Goal: Task Accomplishment & Management: Use online tool/utility

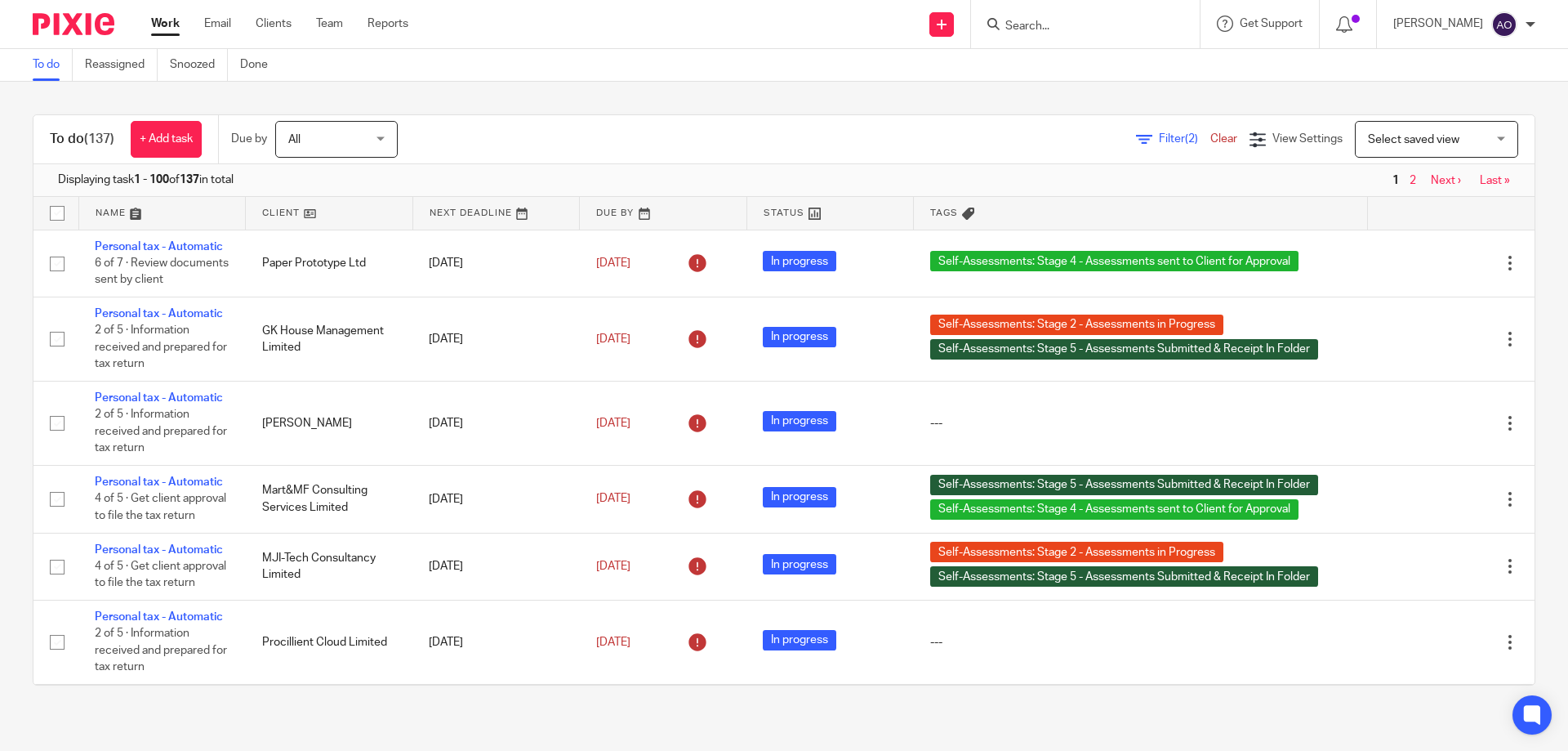
scroll to position [9490, 0]
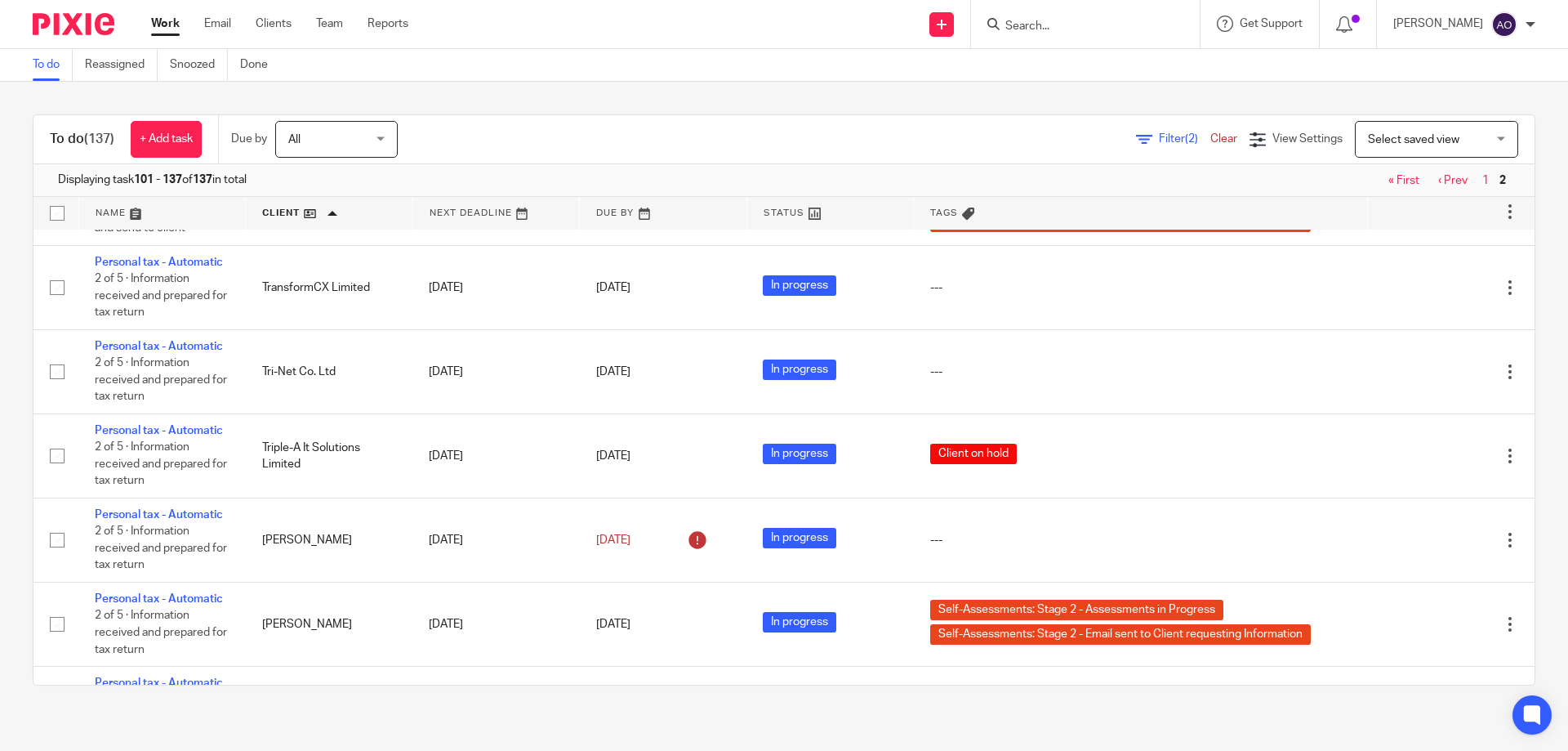
scroll to position [2124, 0]
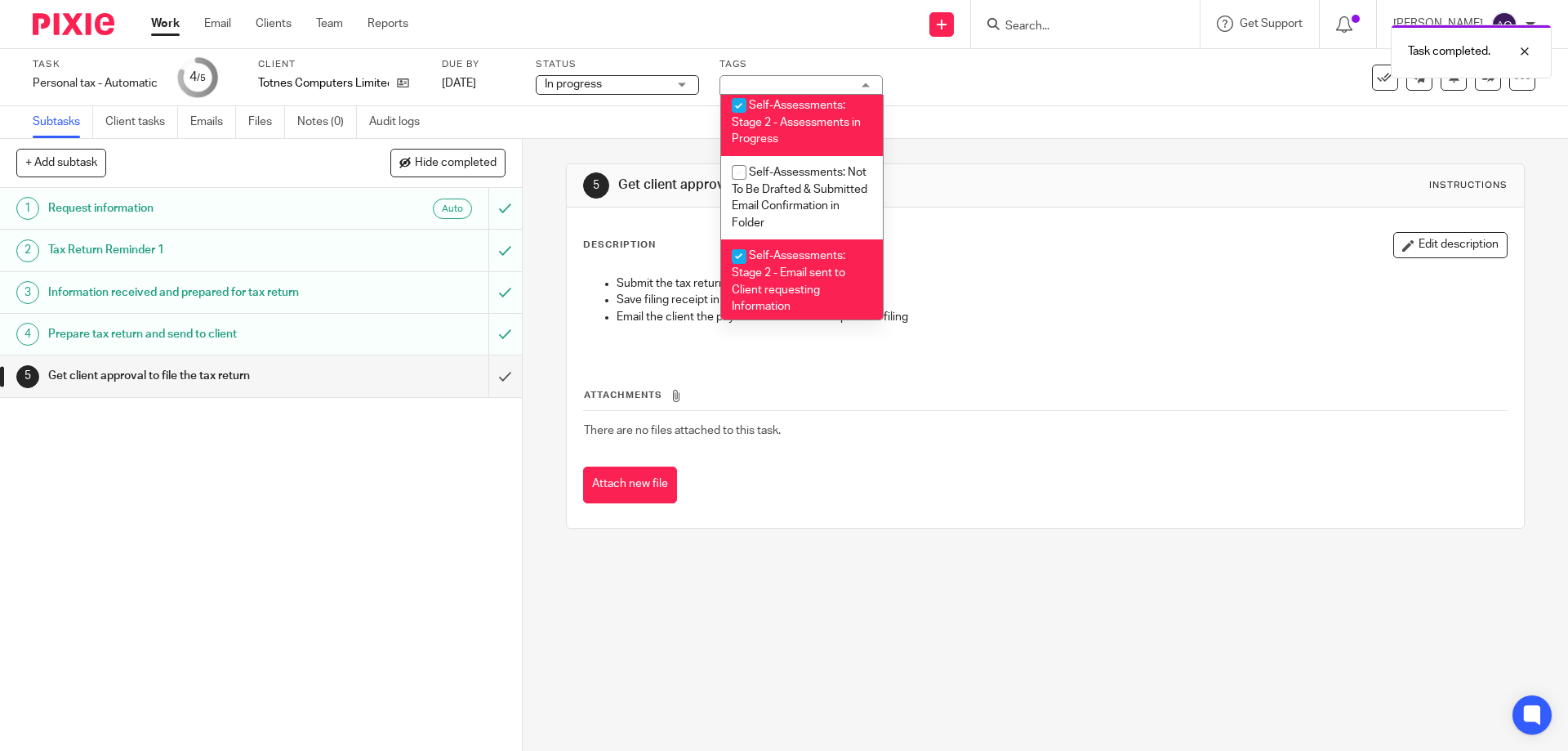
scroll to position [379, 0]
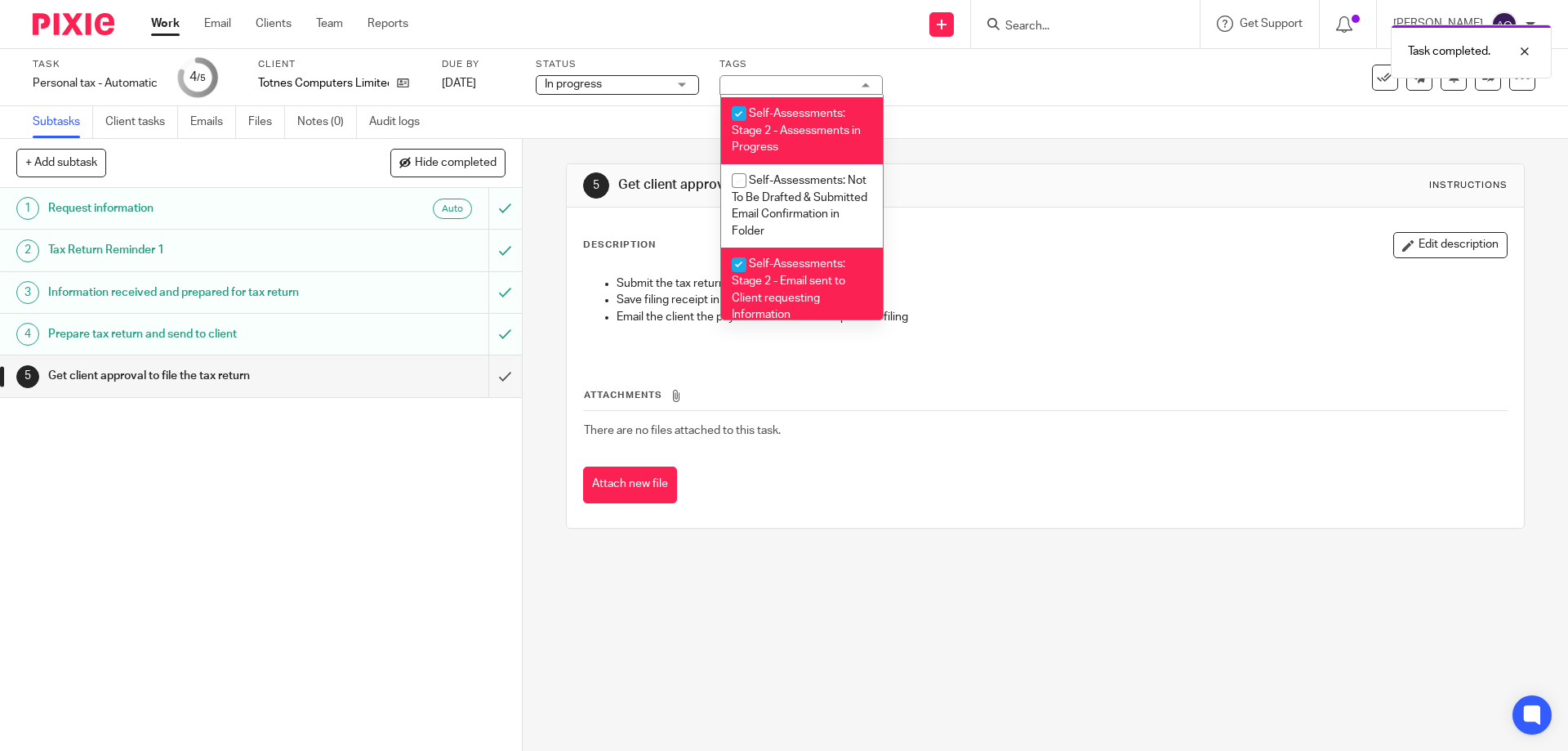
click at [740, 114] on input "checkbox" at bounding box center [739, 113] width 31 height 31
checkbox input "false"
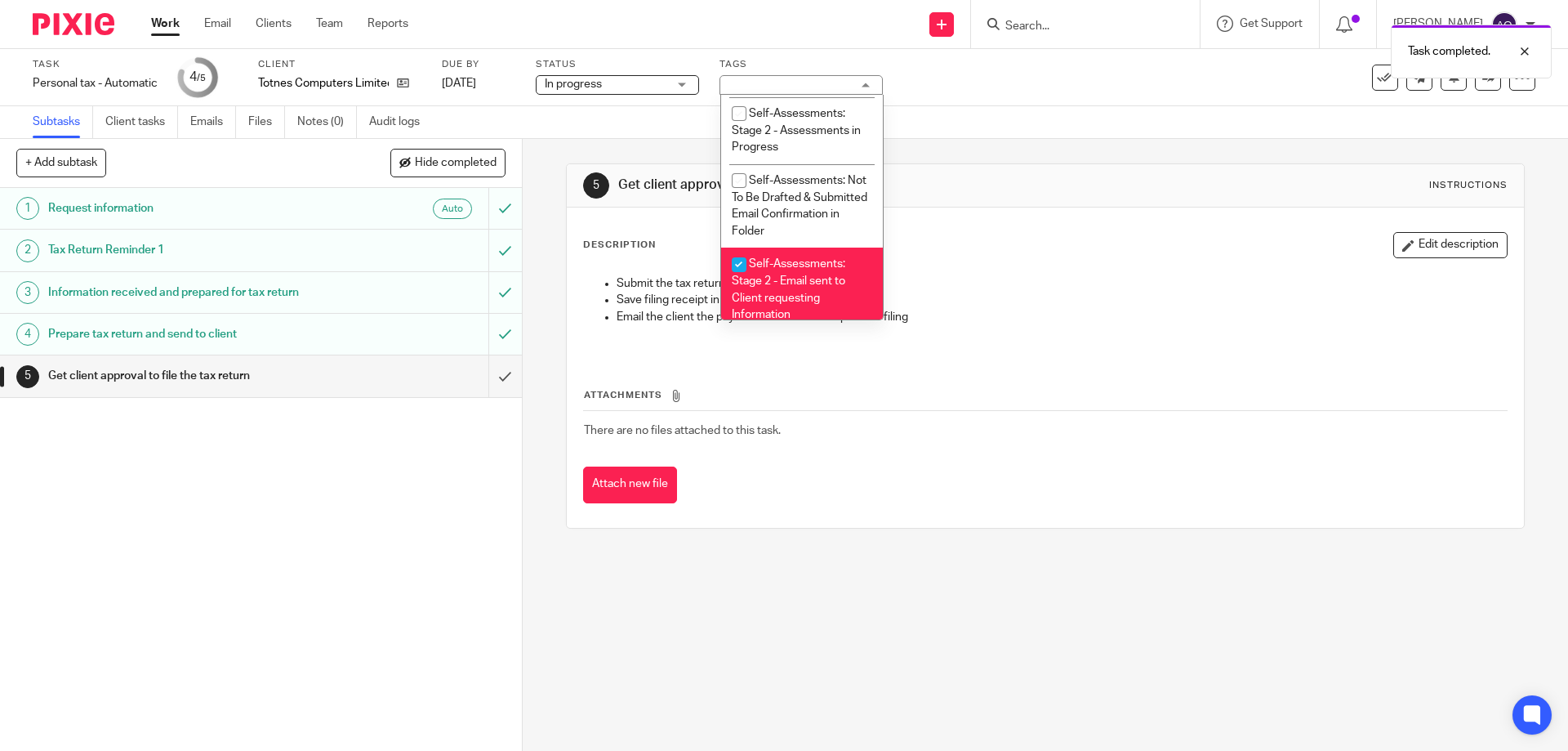
click at [734, 262] on input "checkbox" at bounding box center [739, 264] width 31 height 31
checkbox input "false"
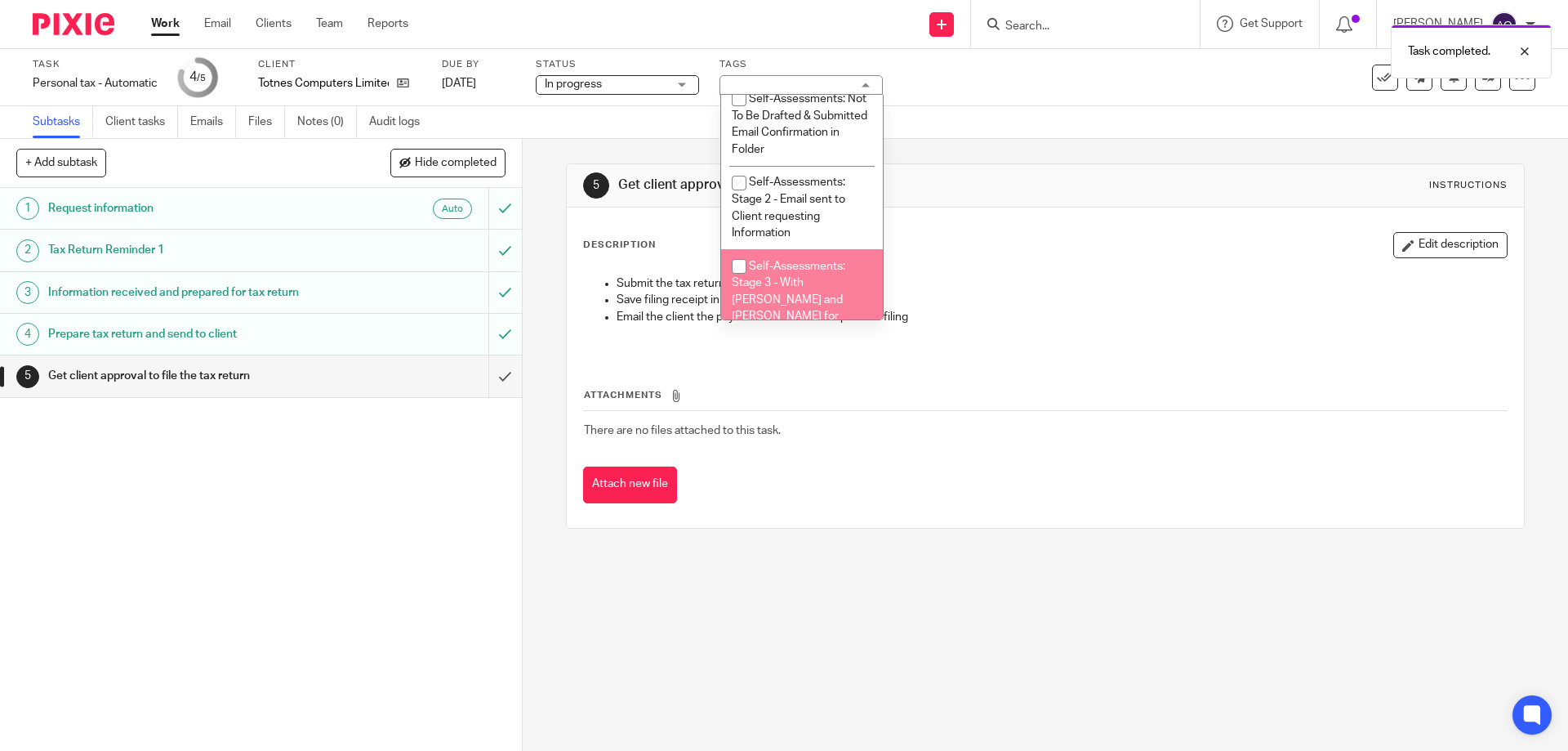
scroll to position [543, 0]
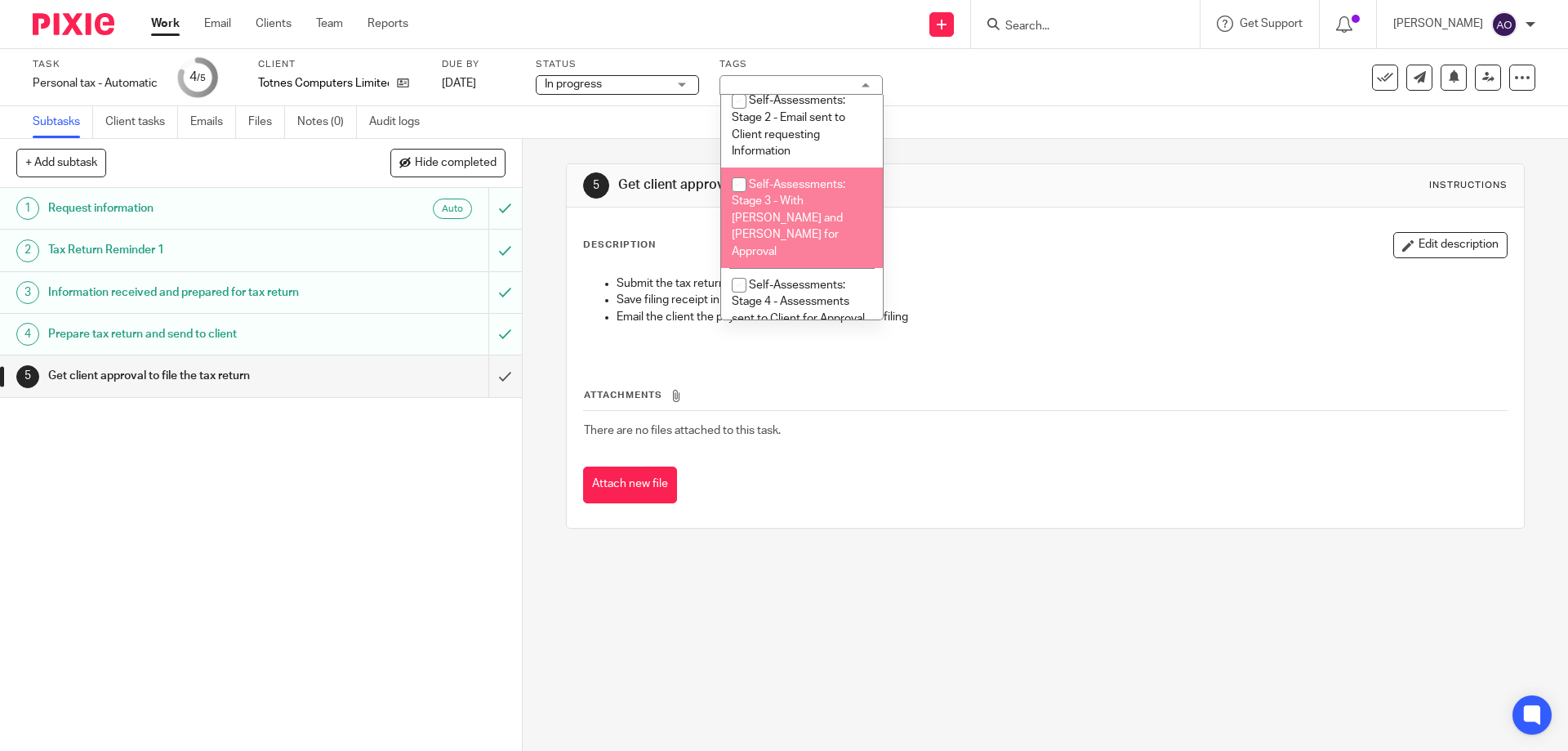
click at [735, 183] on input "checkbox" at bounding box center [739, 185] width 31 height 31
checkbox input "true"
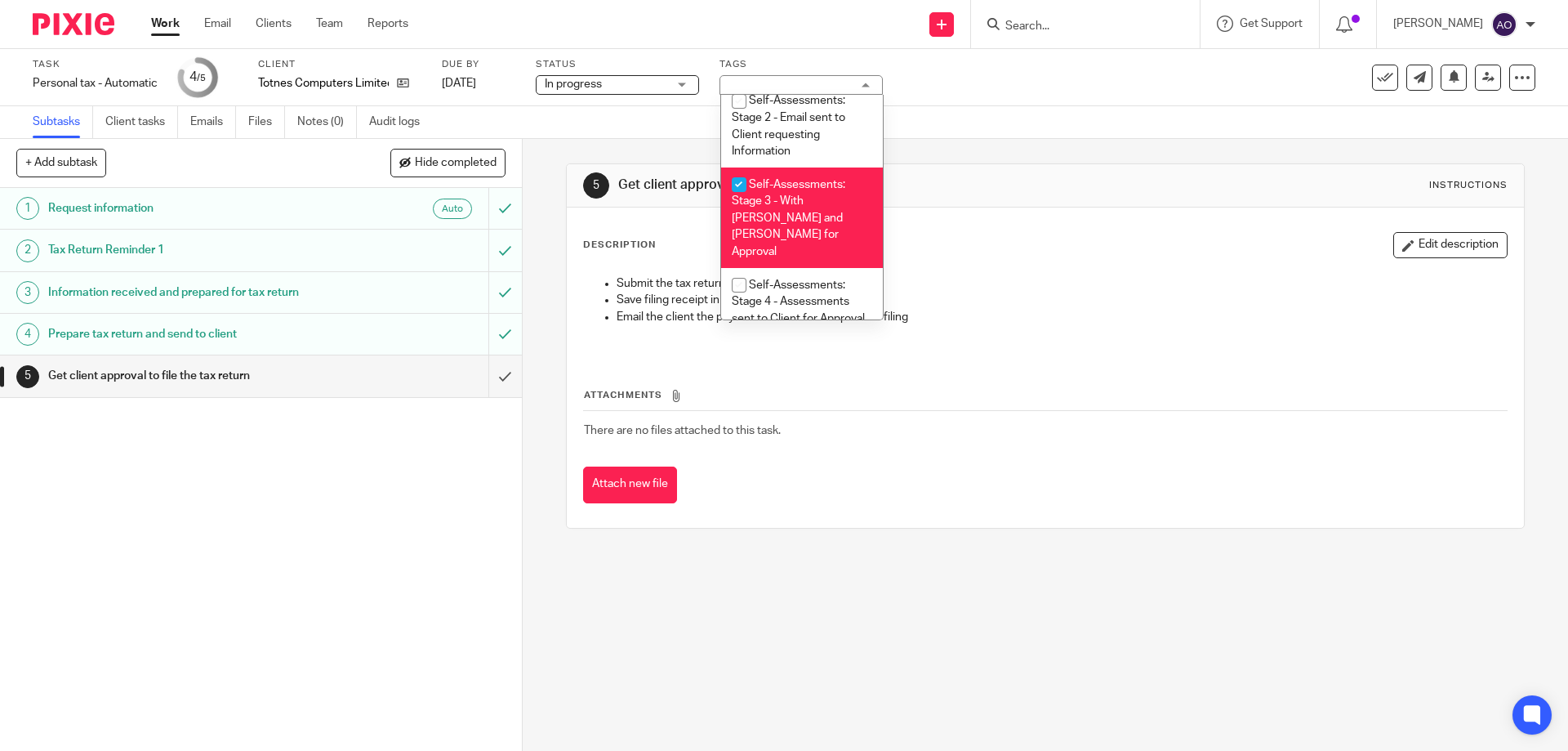
click at [404, 516] on div "1 Request information Auto 2 Tax Return Reminder 1 3 Information received and p…" at bounding box center [261, 469] width 522 height 563
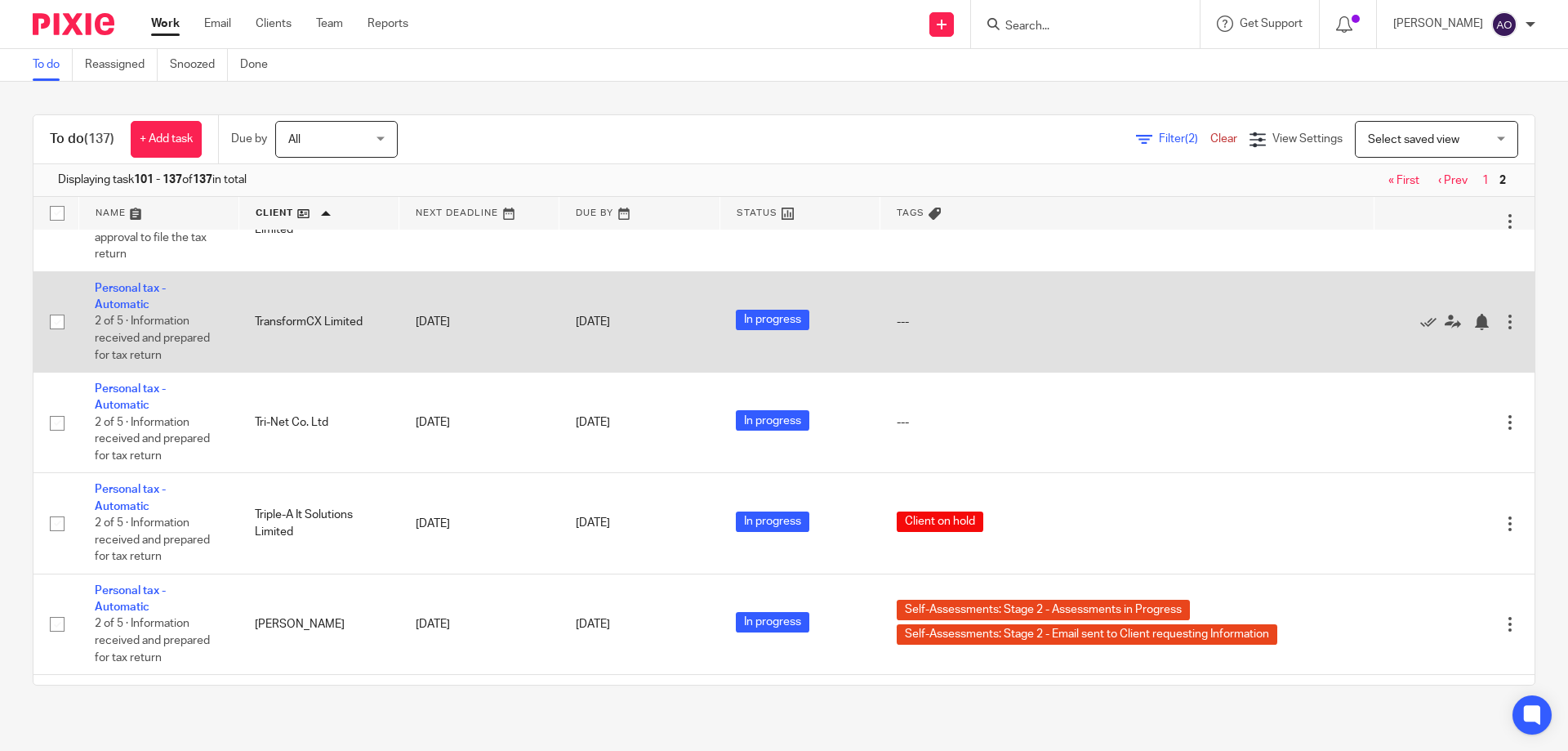
scroll to position [2203, 0]
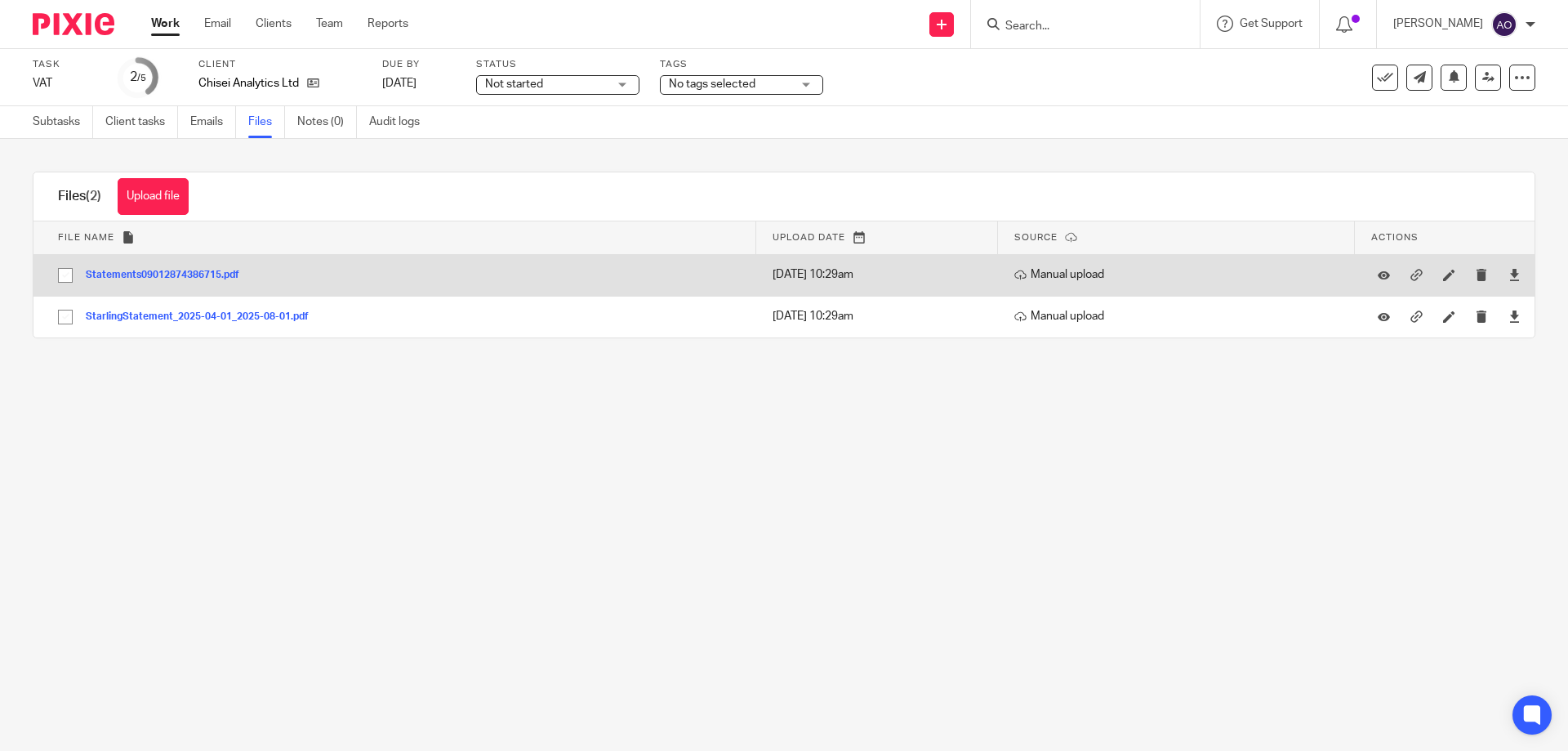
click at [68, 270] on input "checkbox" at bounding box center [65, 275] width 31 height 31
checkbox input "true"
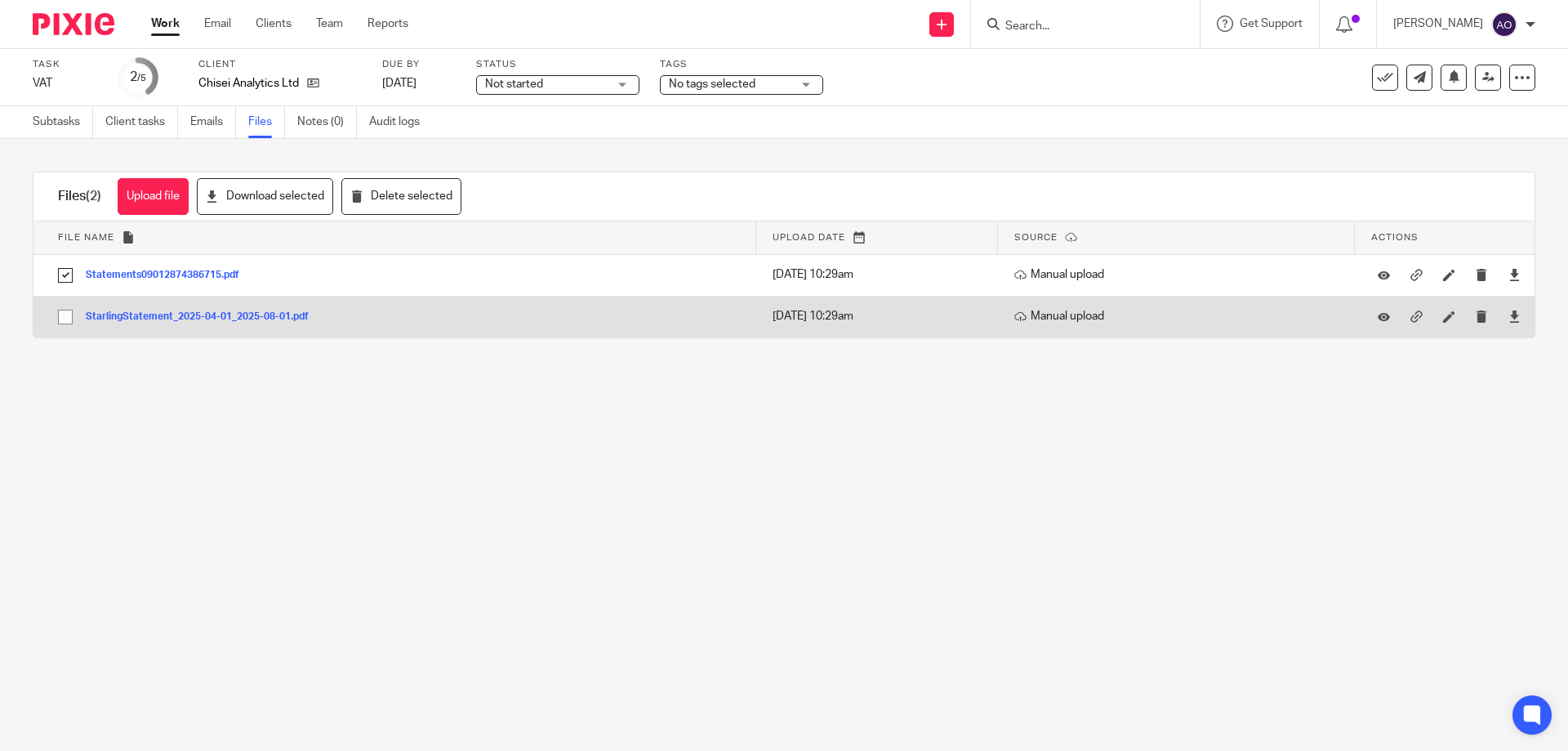
click at [67, 313] on input "checkbox" at bounding box center [65, 317] width 31 height 31
checkbox input "true"
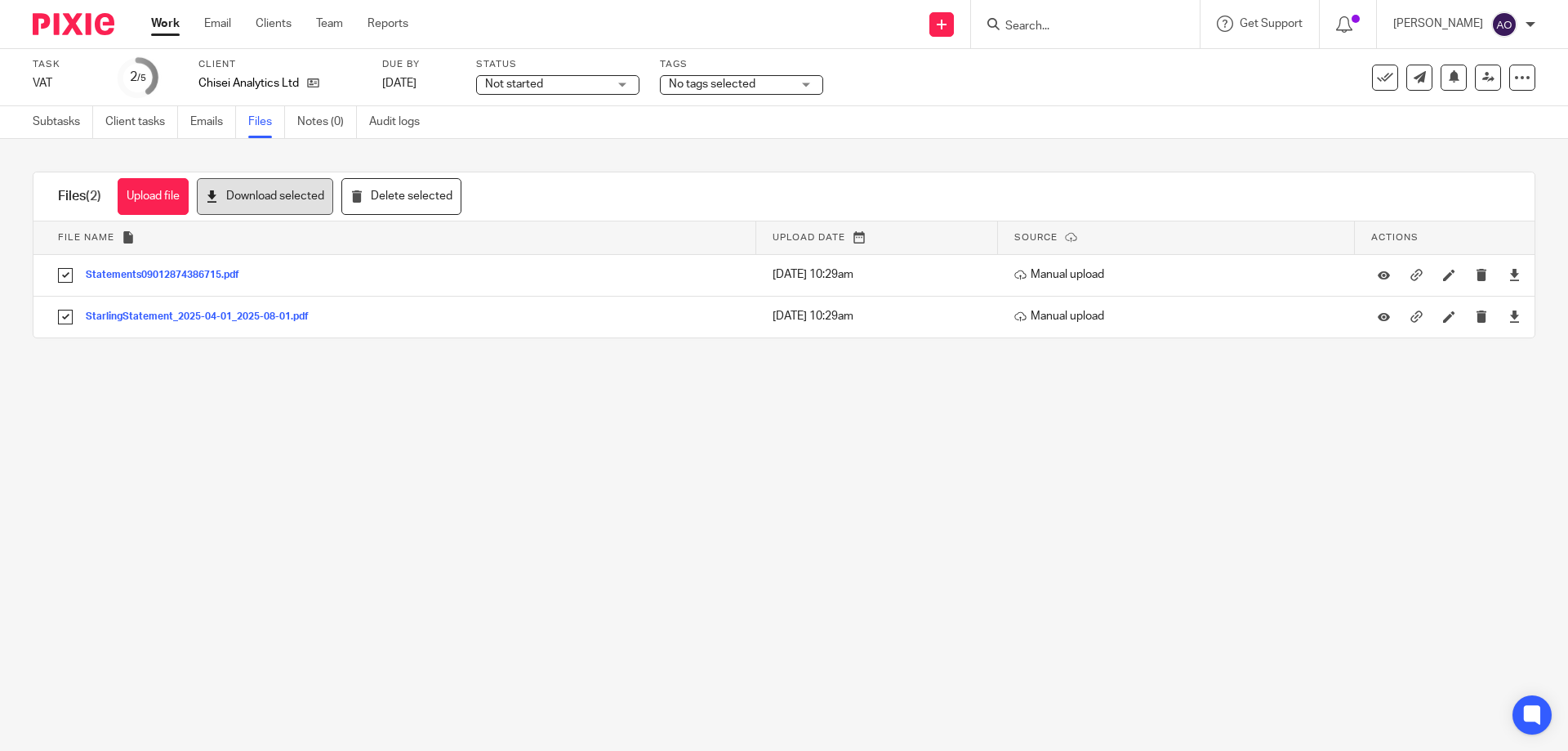
click at [266, 196] on button "Download selected" at bounding box center [265, 196] width 136 height 36
